Goal: Task Accomplishment & Management: Manage account settings

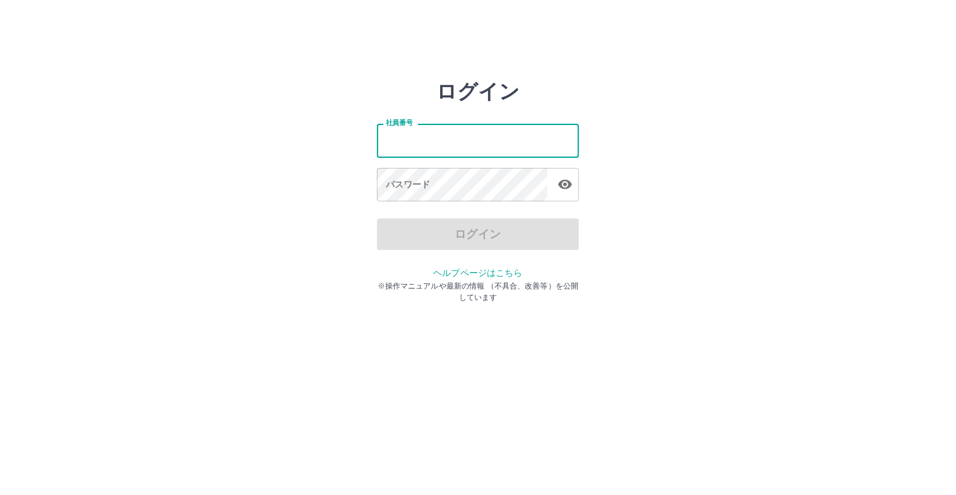
drag, startPoint x: 0, startPoint y: 0, endPoint x: 460, endPoint y: 147, distance: 483.2
click at [460, 147] on input "社員番号" at bounding box center [478, 140] width 202 height 33
type input "*******"
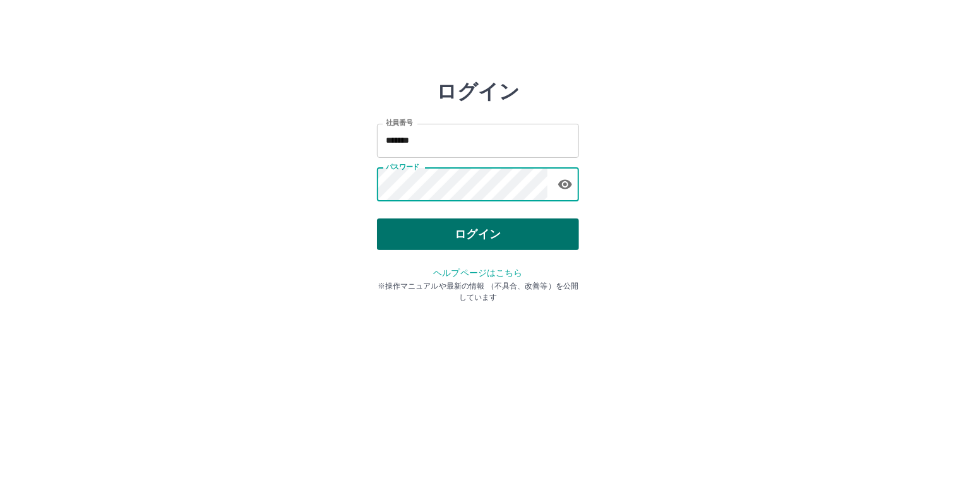
click at [402, 234] on button "ログイン" at bounding box center [478, 234] width 202 height 32
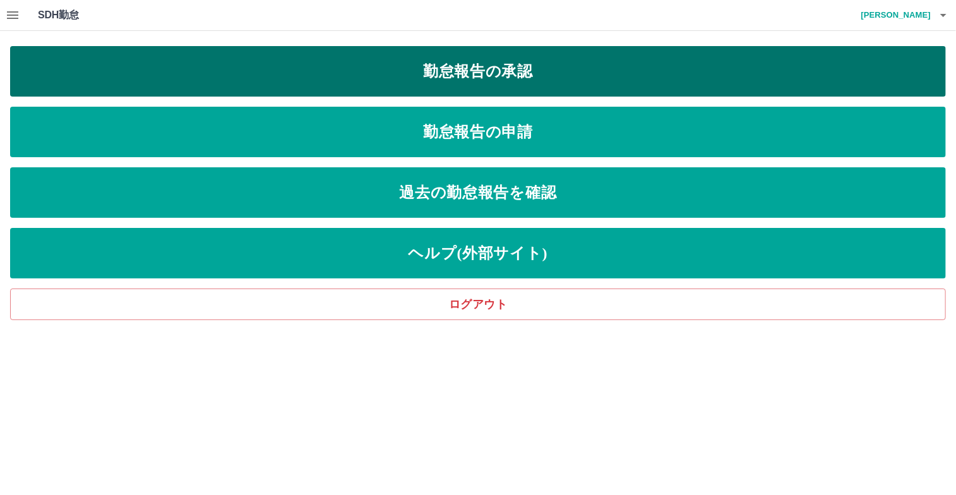
click at [521, 72] on link "勤怠報告の承認" at bounding box center [478, 71] width 936 height 51
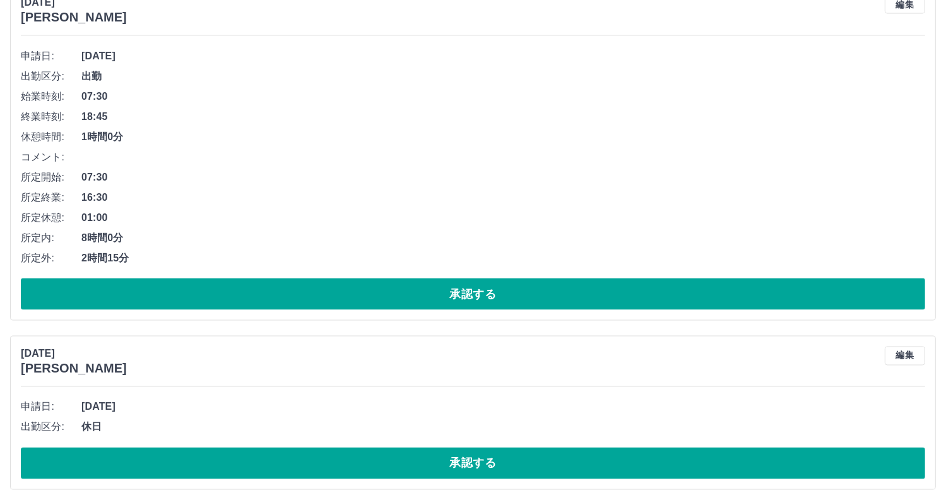
scroll to position [6836, 0]
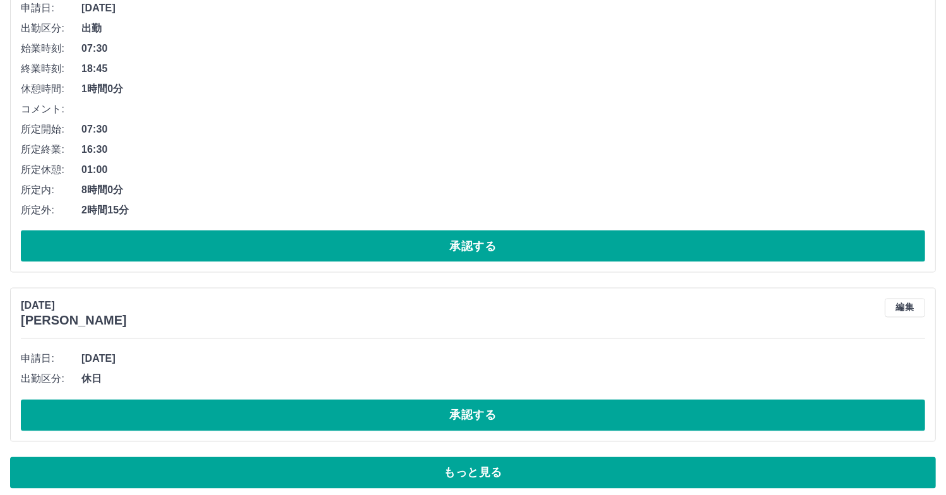
click at [470, 468] on button "もっと見る" at bounding box center [473, 473] width 926 height 32
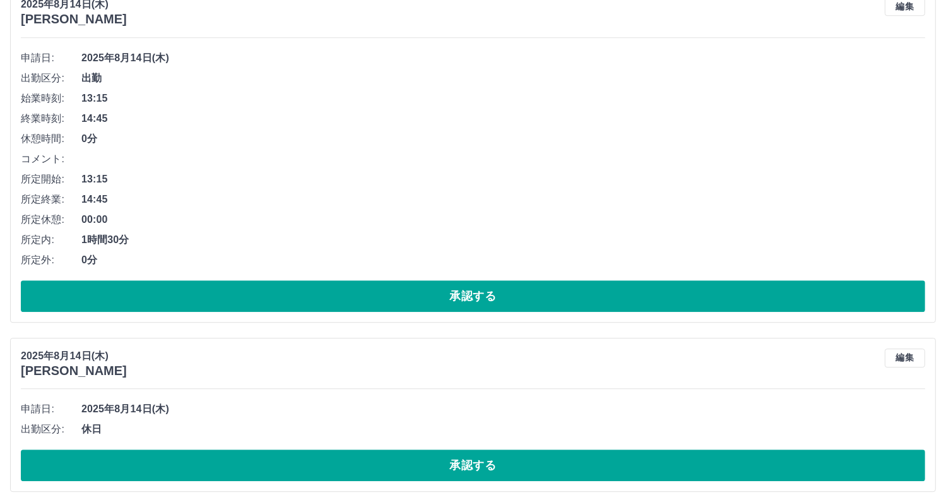
scroll to position [8167, 0]
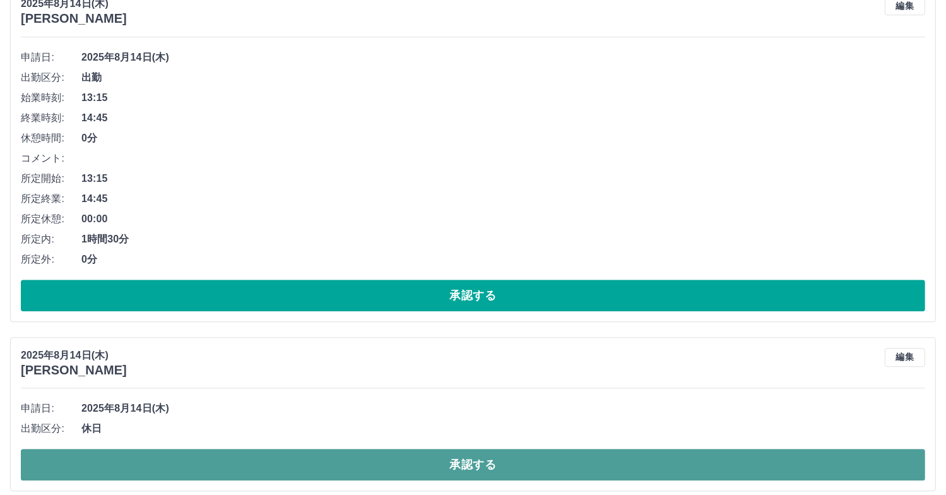
click at [268, 456] on button "承認する" at bounding box center [473, 465] width 905 height 32
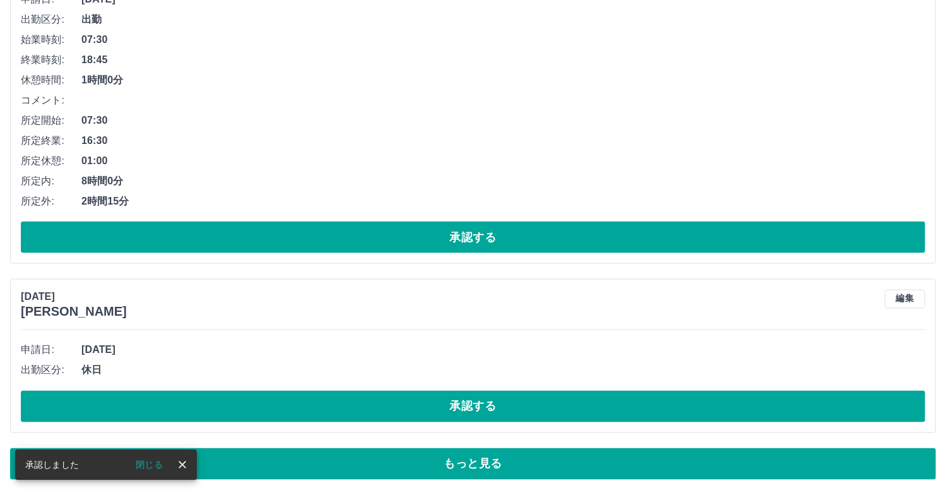
scroll to position [6836, 0]
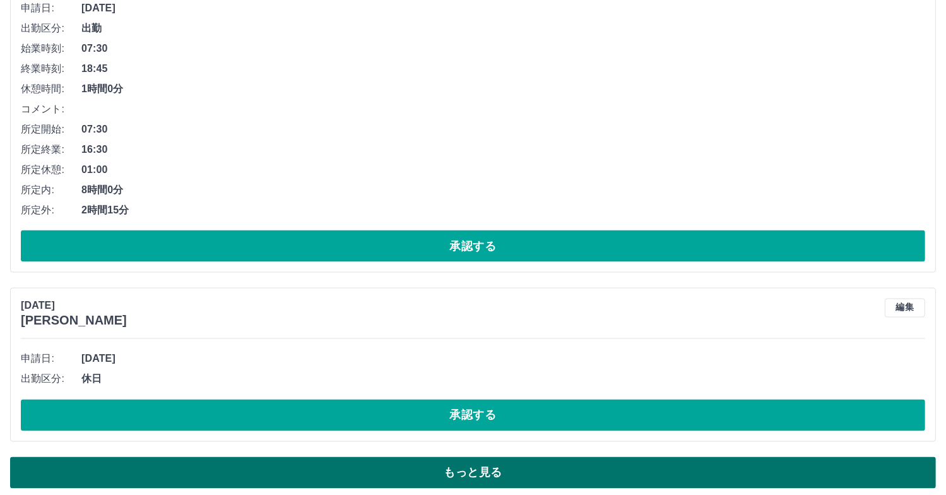
click at [430, 474] on button "もっと見る" at bounding box center [473, 473] width 926 height 32
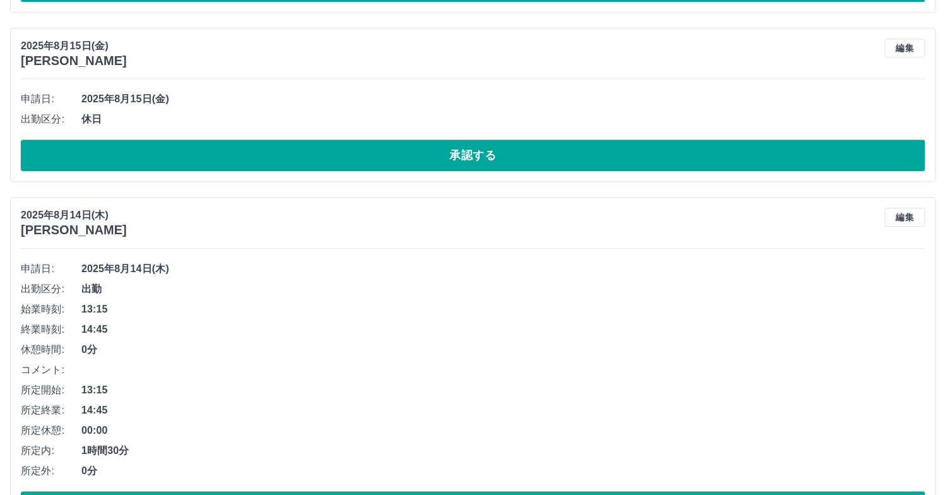
scroll to position [7999, 0]
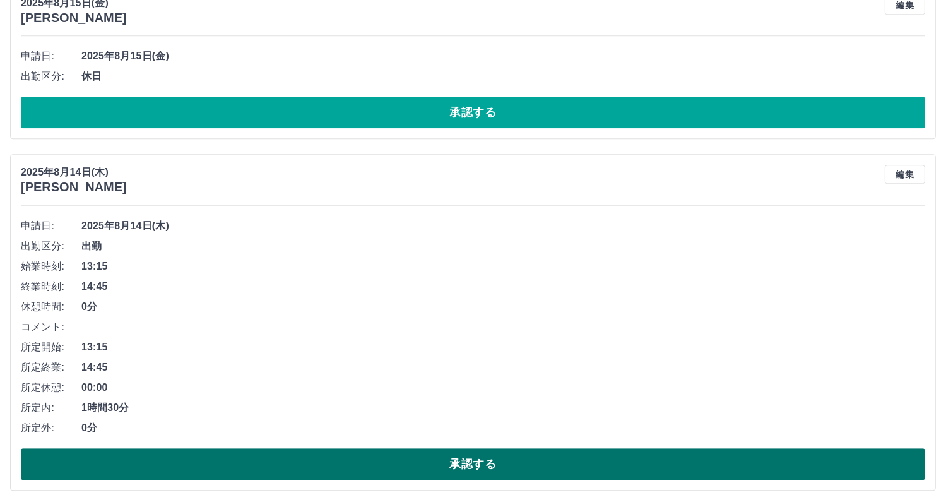
drag, startPoint x: 435, startPoint y: 454, endPoint x: 442, endPoint y: 438, distance: 17.2
click at [438, 453] on button "承認する" at bounding box center [473, 464] width 905 height 32
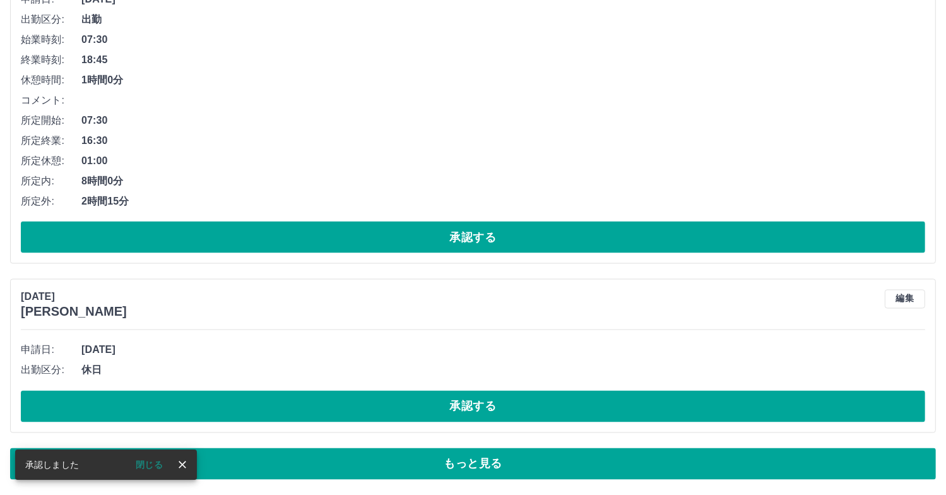
scroll to position [6836, 0]
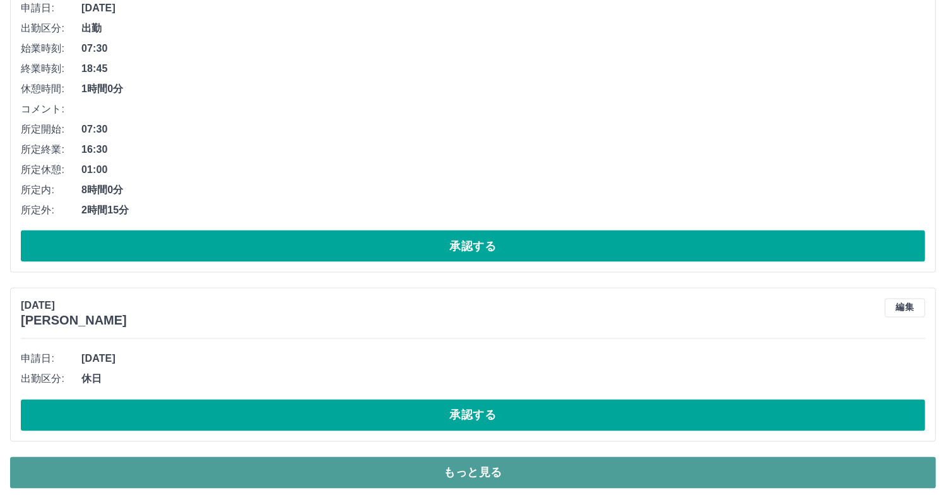
click at [636, 468] on button "もっと見る" at bounding box center [473, 473] width 926 height 32
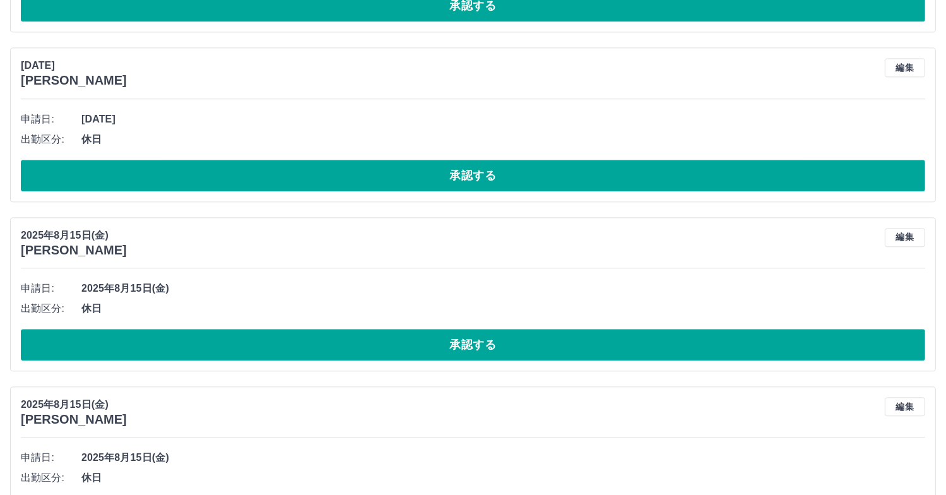
scroll to position [7648, 0]
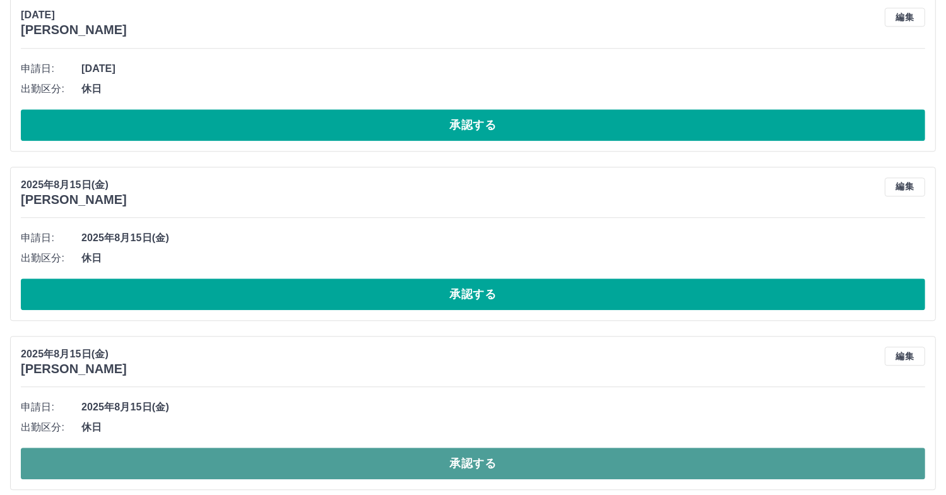
click at [480, 458] on button "承認する" at bounding box center [473, 464] width 905 height 32
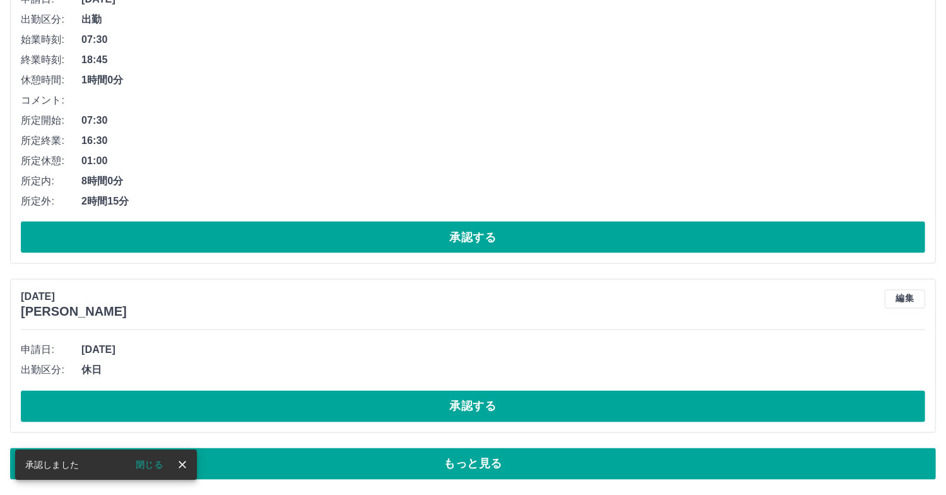
scroll to position [6836, 0]
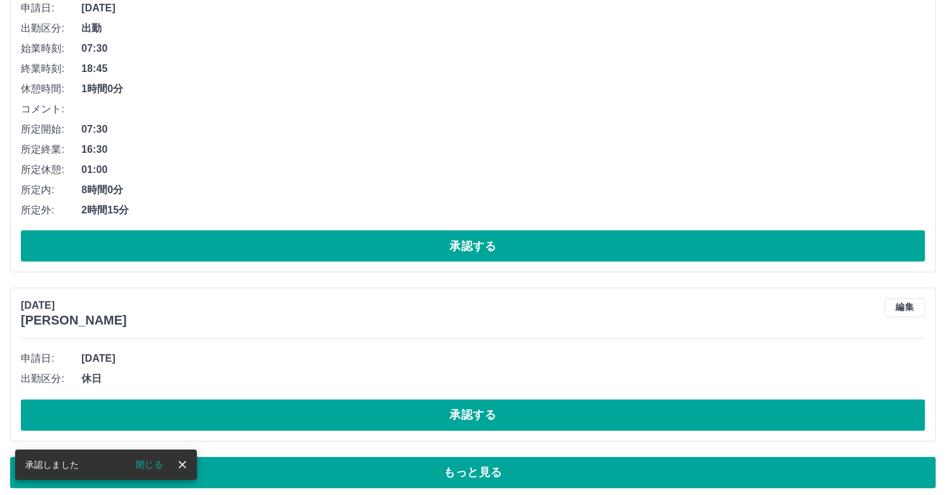
click at [487, 462] on button "もっと見る" at bounding box center [473, 473] width 926 height 32
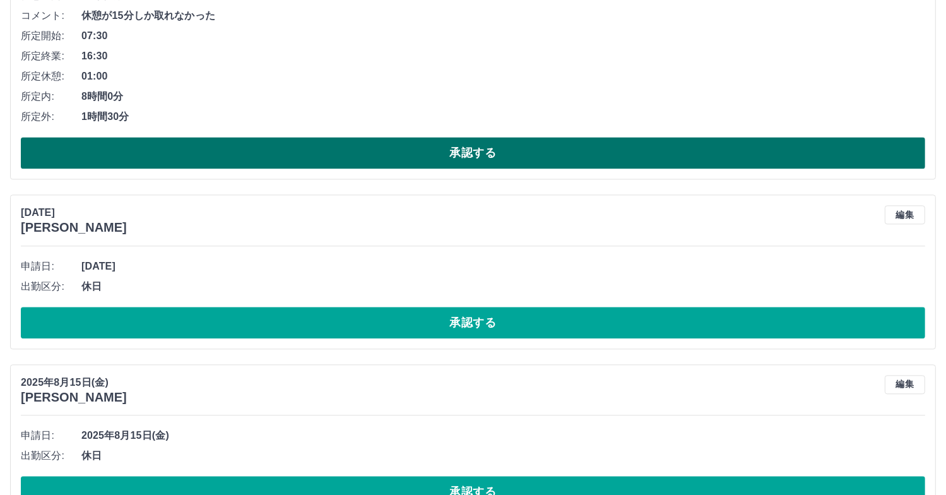
scroll to position [7479, 0]
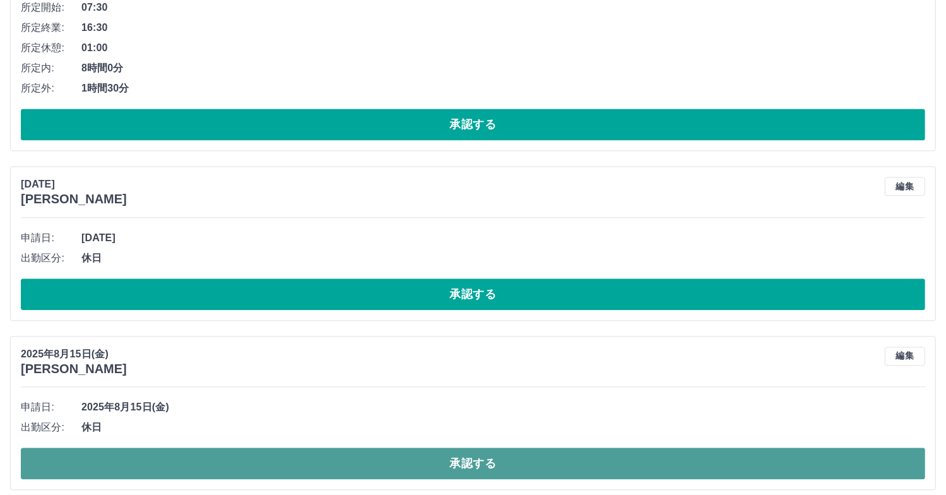
click at [414, 456] on button "承認する" at bounding box center [473, 464] width 905 height 32
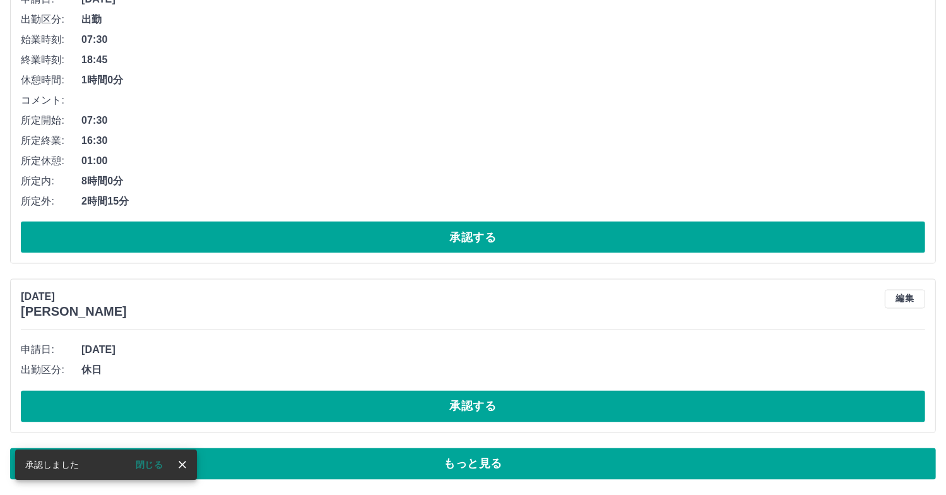
scroll to position [6836, 0]
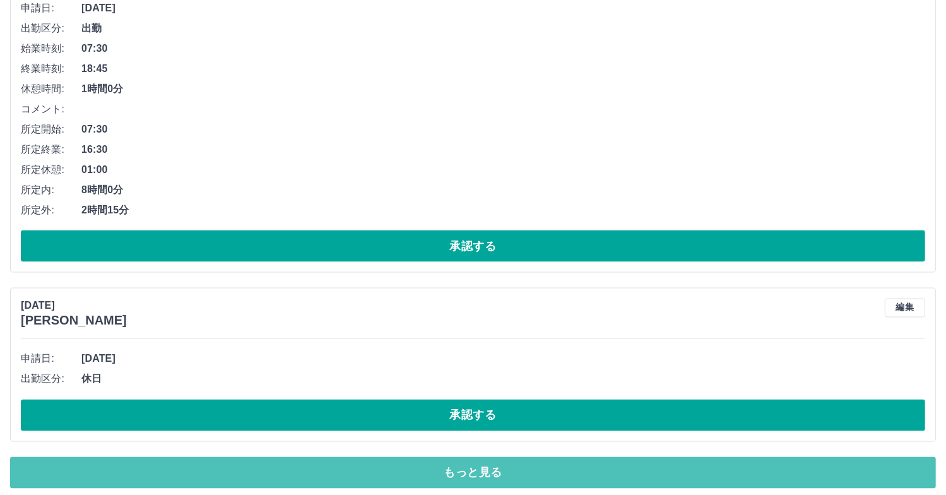
click at [464, 469] on button "もっと見る" at bounding box center [473, 473] width 926 height 32
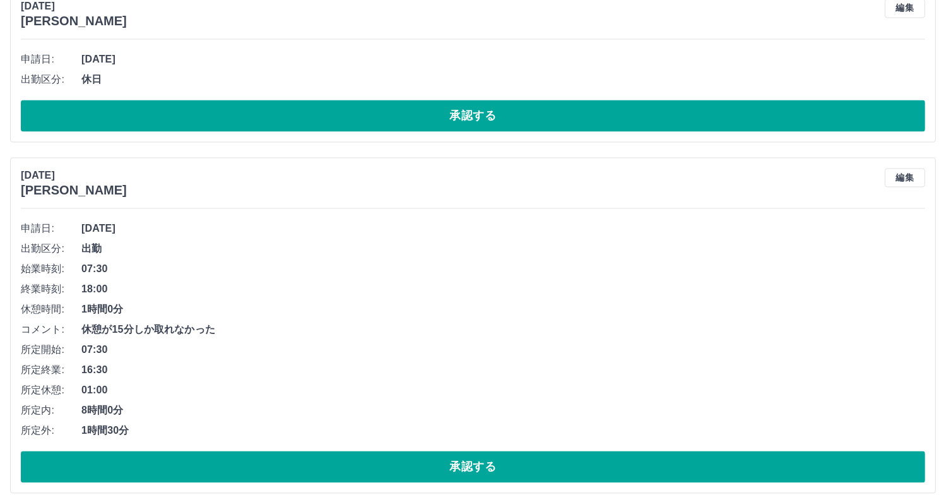
scroll to position [7310, 0]
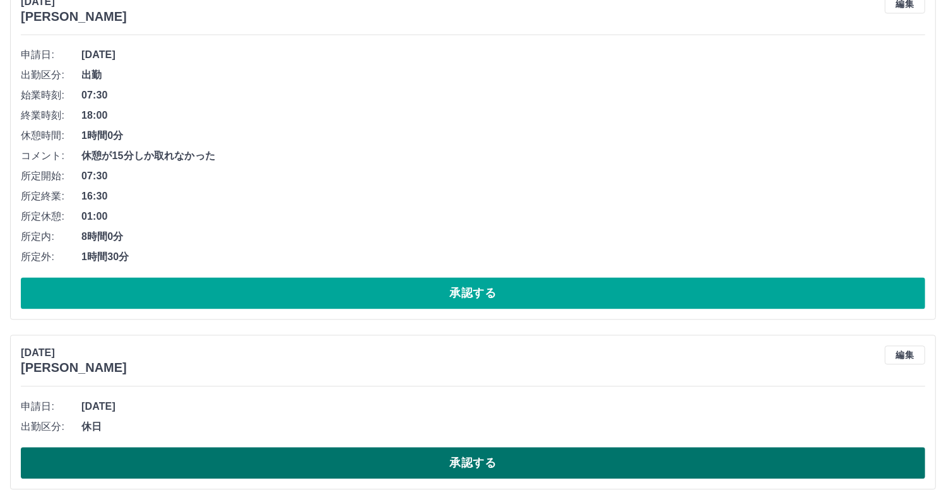
click at [474, 457] on button "承認する" at bounding box center [473, 463] width 905 height 32
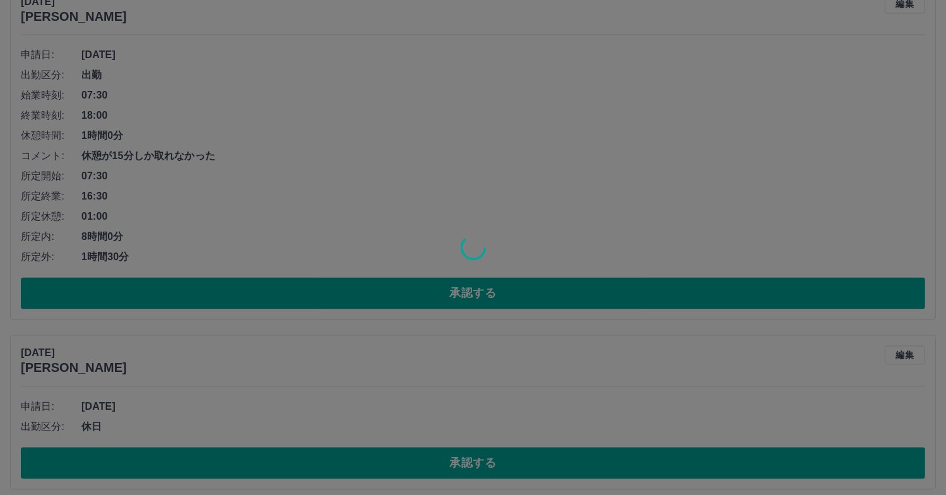
scroll to position [6836, 0]
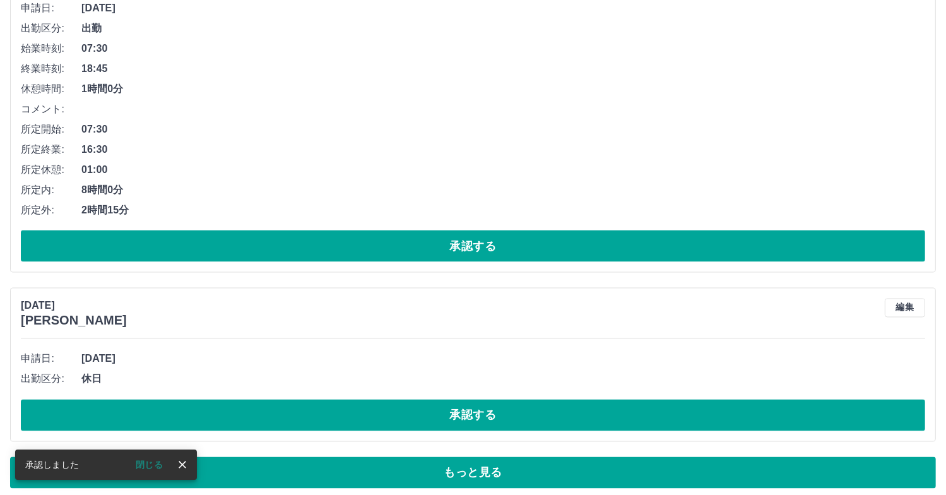
click at [462, 463] on button "もっと見る" at bounding box center [473, 473] width 926 height 32
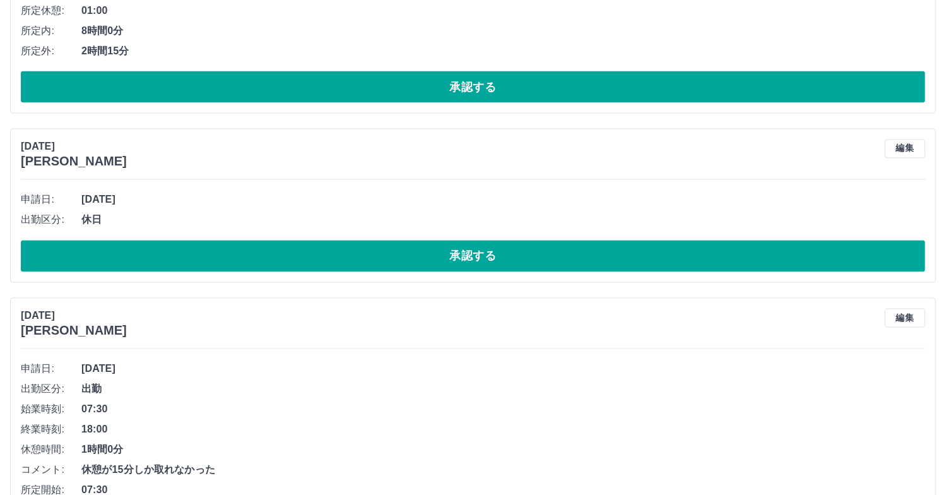
scroll to position [7141, 0]
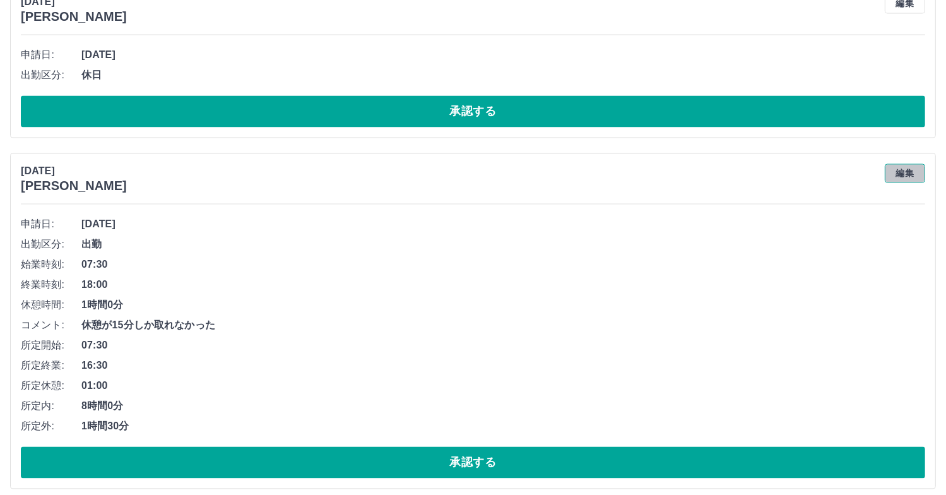
click at [906, 165] on button "編集" at bounding box center [905, 173] width 40 height 19
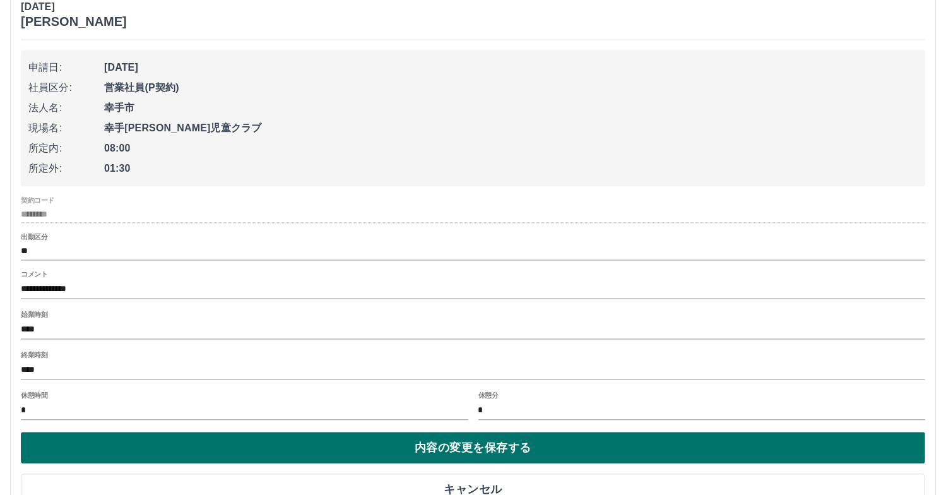
scroll to position [7330, 0]
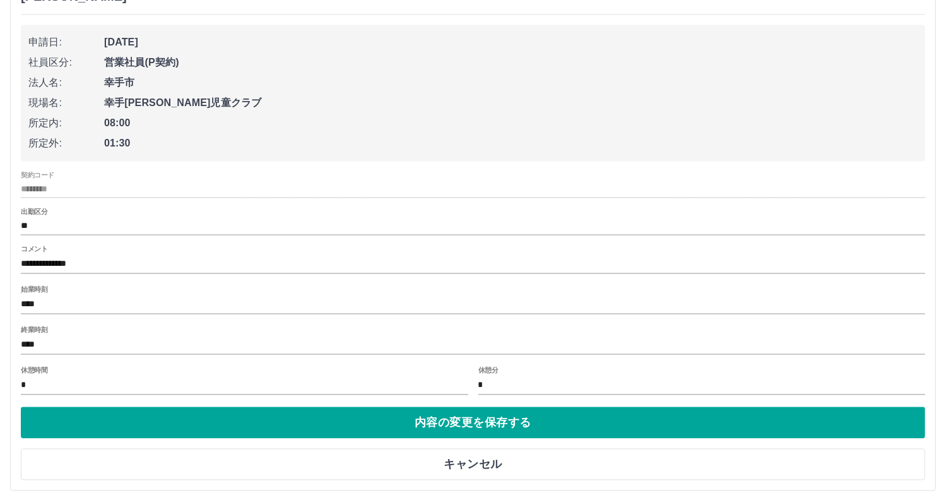
click at [40, 336] on input "****" at bounding box center [473, 345] width 905 height 18
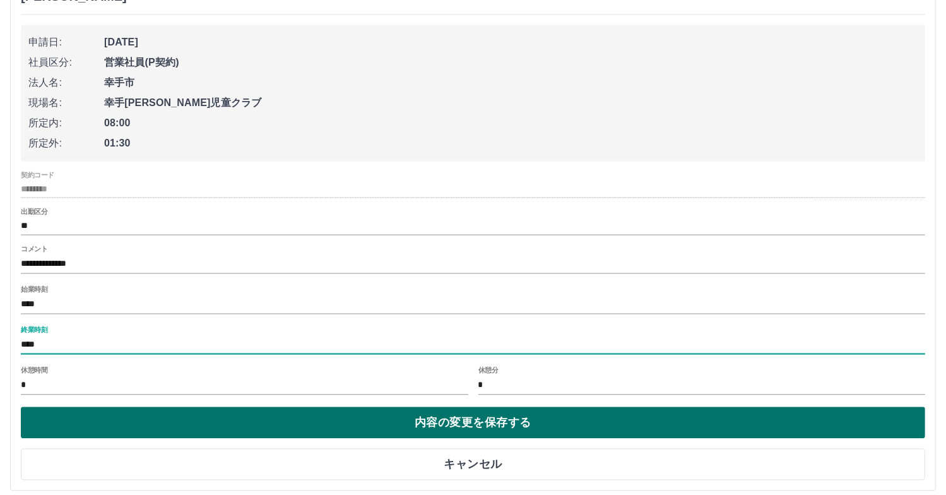
type input "****"
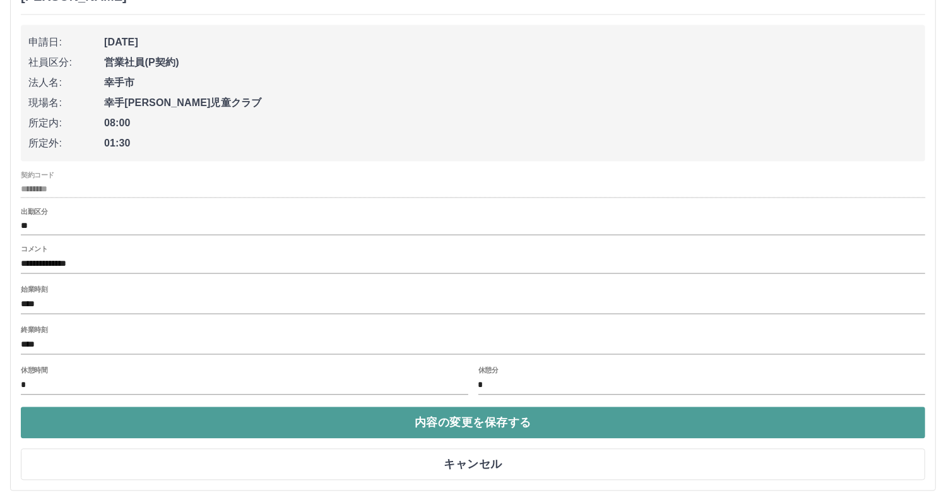
click at [340, 427] on button "内容の変更を保存する" at bounding box center [473, 423] width 905 height 32
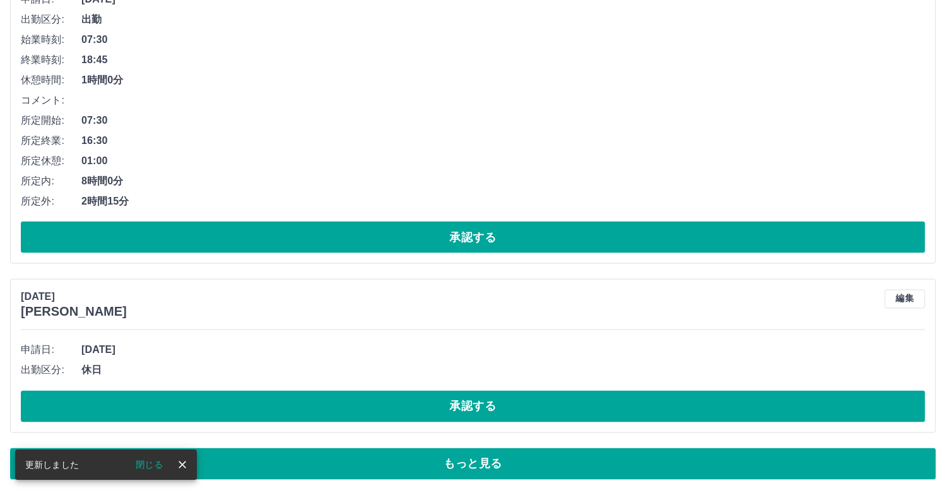
scroll to position [6836, 0]
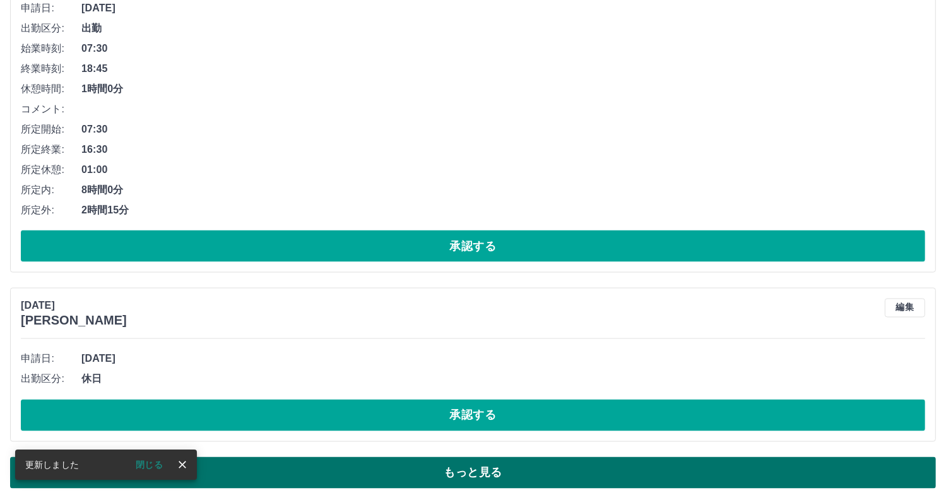
click at [439, 468] on button "もっと見る" at bounding box center [473, 473] width 926 height 32
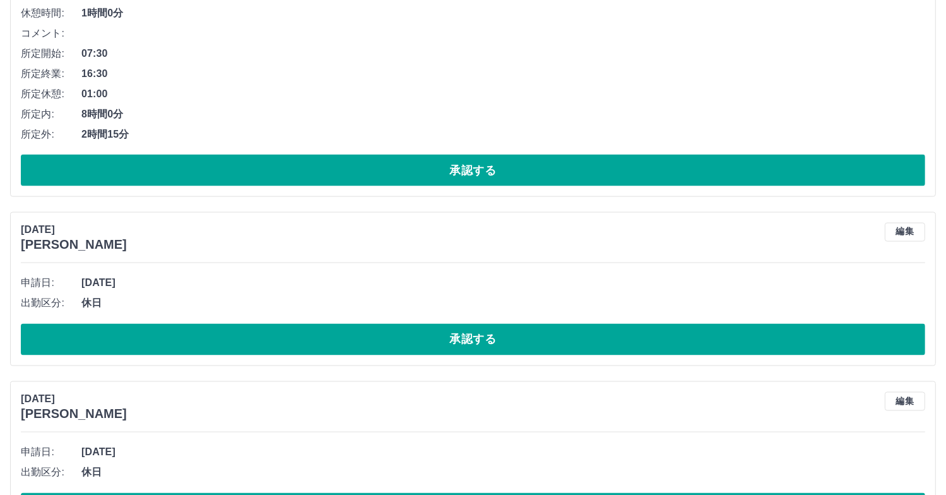
scroll to position [6959, 0]
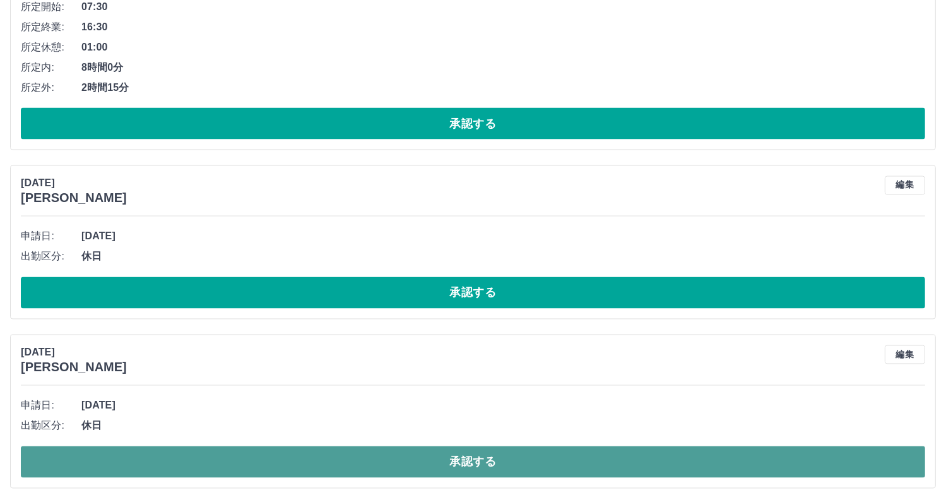
click at [402, 456] on button "承認する" at bounding box center [473, 462] width 905 height 32
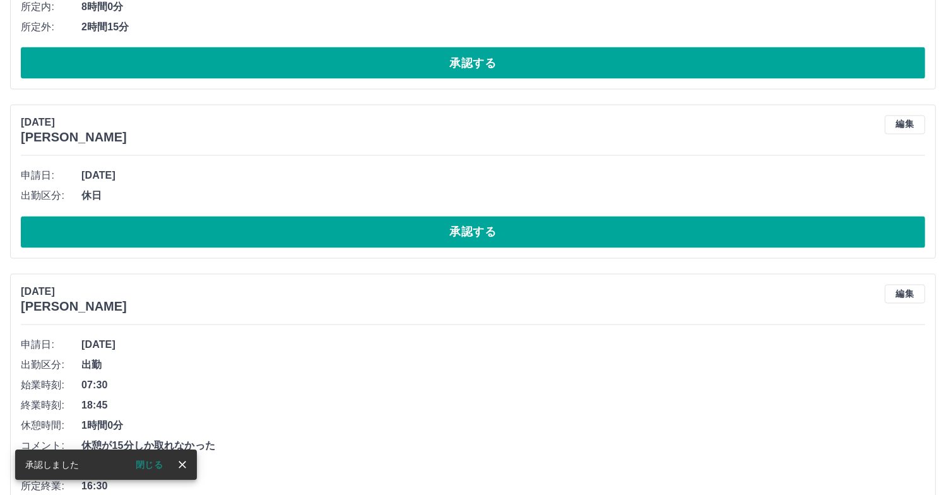
scroll to position [7141, 0]
